Goal: Information Seeking & Learning: Learn about a topic

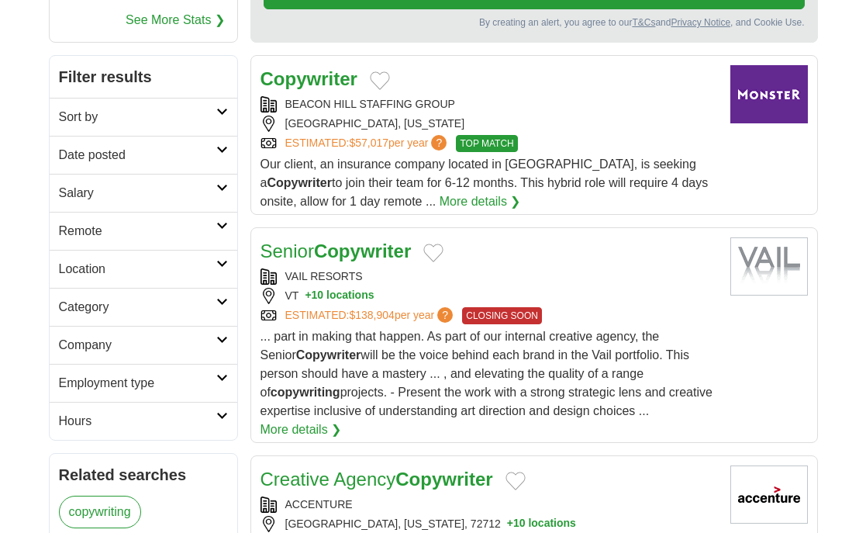
scroll to position [233, 0]
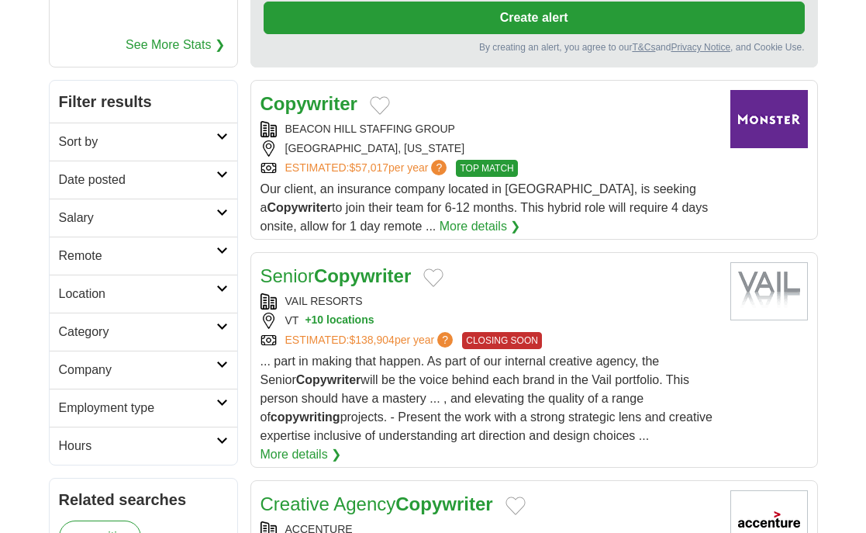
click at [158, 327] on h2 "Category" at bounding box center [137, 332] width 157 height 19
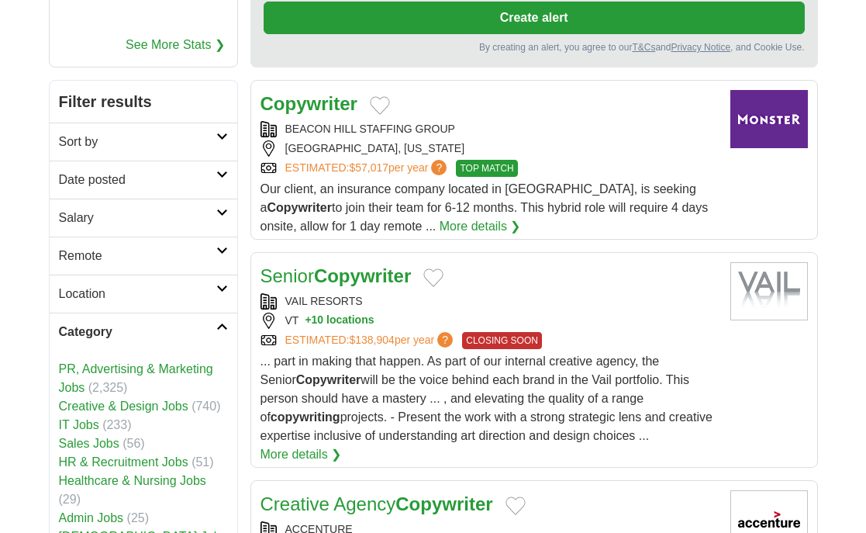
click at [157, 326] on h2 "Category" at bounding box center [137, 332] width 157 height 19
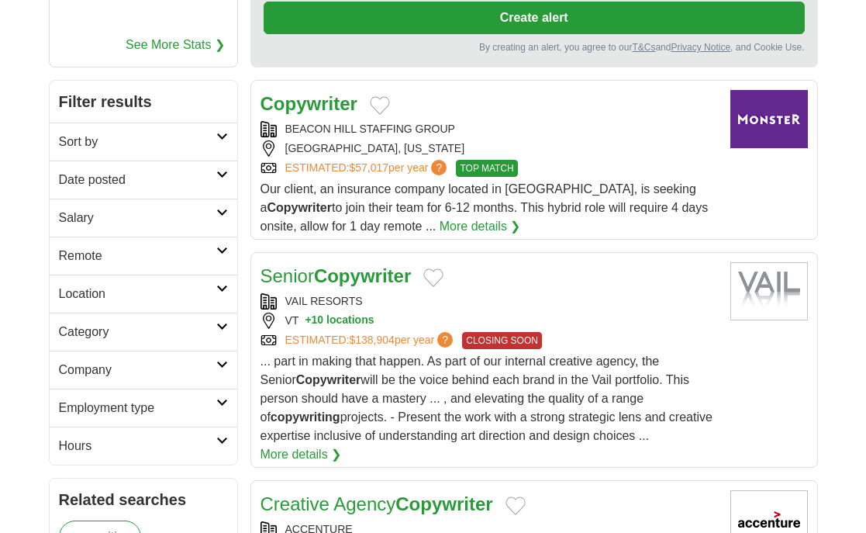
click at [157, 245] on link "Remote" at bounding box center [144, 255] width 188 height 38
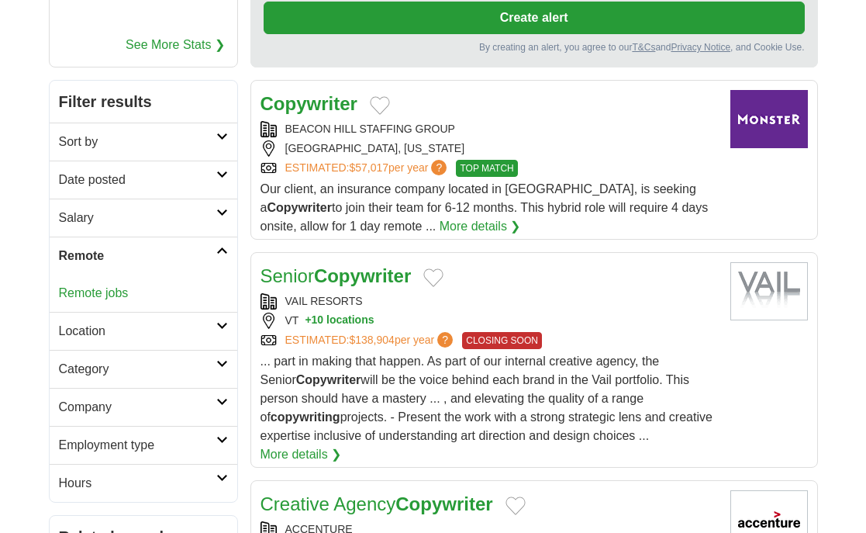
click at [125, 292] on link "Remote jobs" at bounding box center [94, 292] width 70 height 13
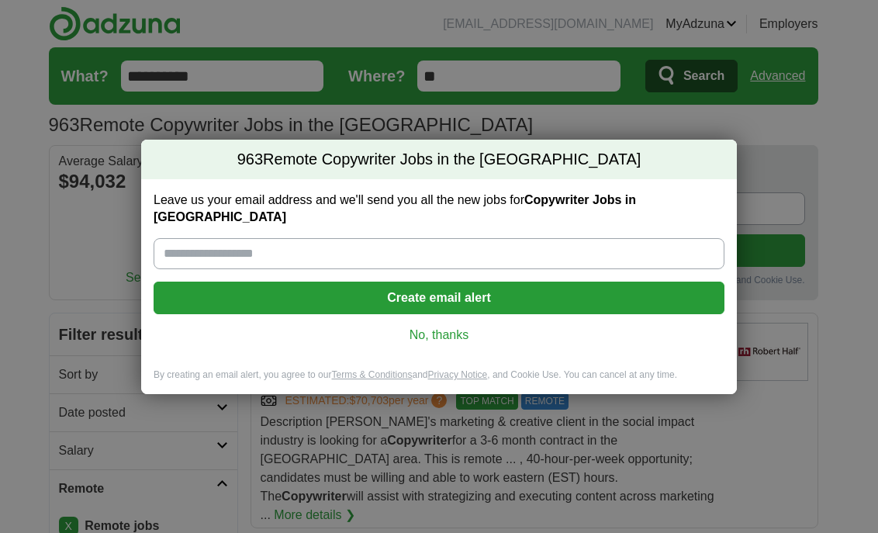
click at [459, 326] on link "No, thanks" at bounding box center [439, 334] width 546 height 17
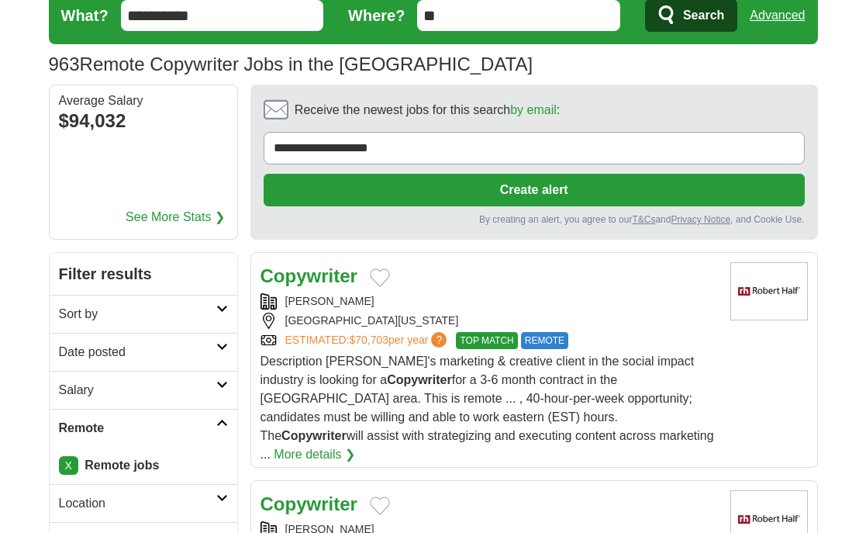
scroll to position [155, 0]
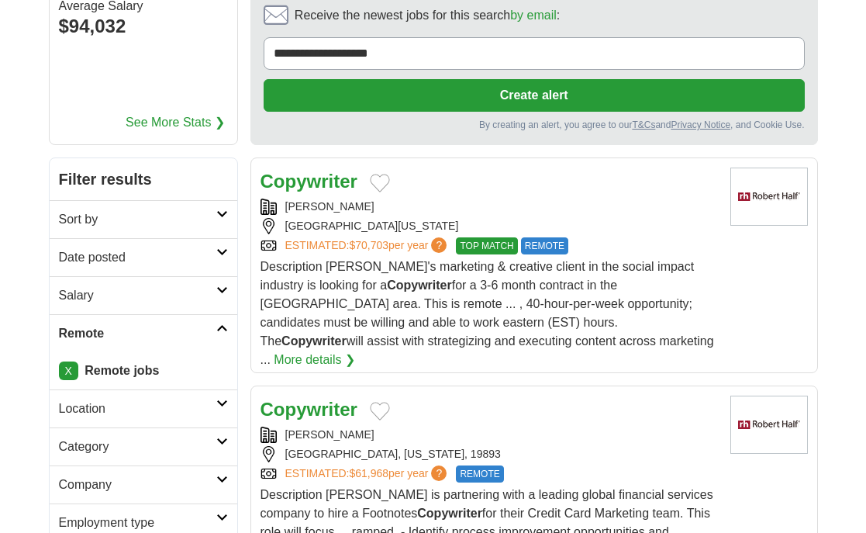
click at [519, 197] on div "Copywriter [PERSON_NAME] [GEOGRAPHIC_DATA], [US_STATE], 02133 ESTIMATED: $70,70…" at bounding box center [488, 268] width 457 height 202
